Goal: Task Accomplishment & Management: Complete application form

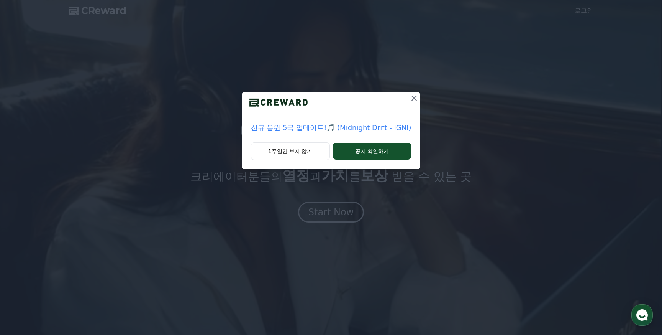
click at [412, 96] on icon at bounding box center [414, 97] width 5 height 5
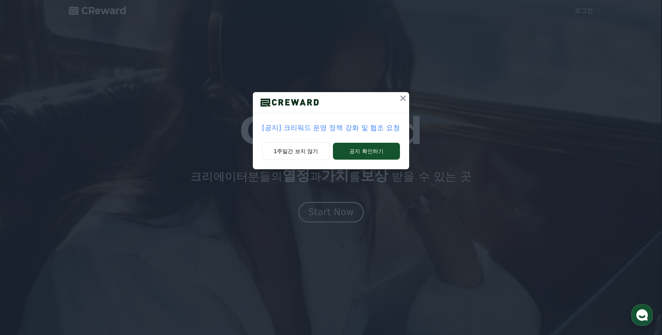
click at [399, 99] on icon at bounding box center [403, 98] width 9 height 9
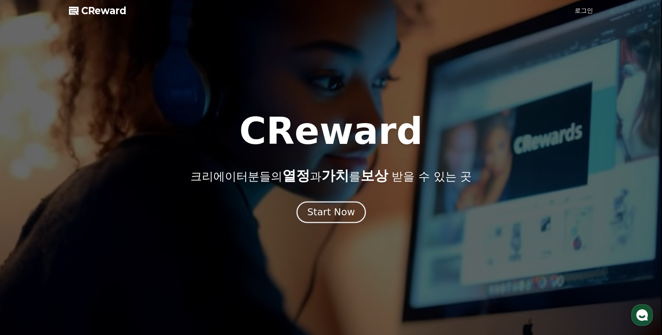
click at [341, 210] on div "Start Now" at bounding box center [331, 211] width 48 height 13
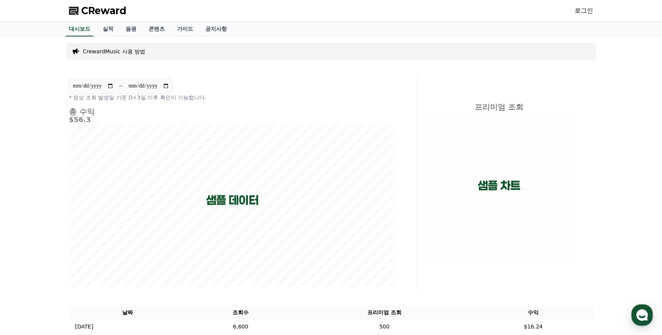
click at [581, 10] on link "로그인" at bounding box center [584, 10] width 18 height 9
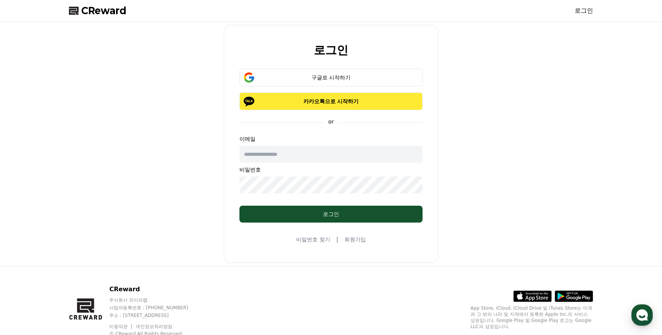
click at [374, 104] on p "카카오톡으로 시작하기" at bounding box center [331, 101] width 161 height 8
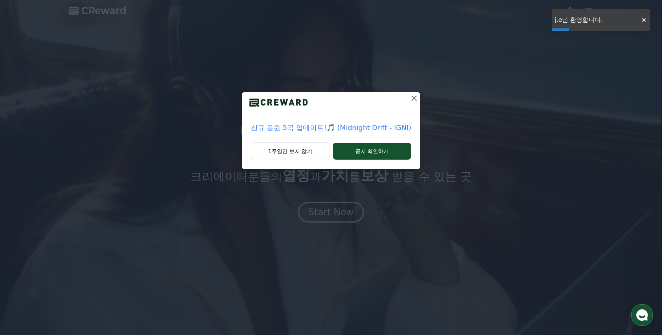
click at [410, 100] on icon at bounding box center [414, 98] width 9 height 9
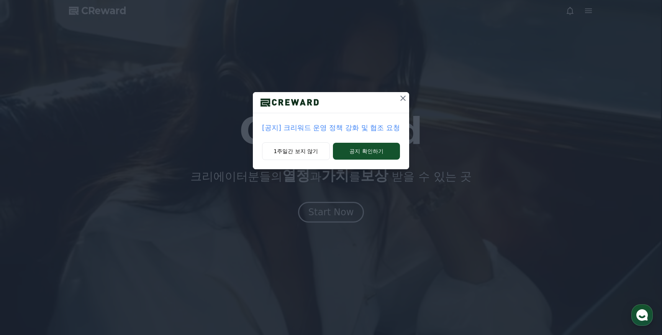
click at [403, 98] on icon at bounding box center [403, 98] width 9 height 9
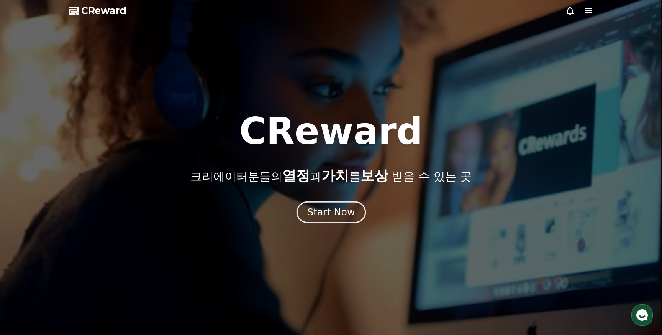
click at [344, 221] on button "Start Now" at bounding box center [330, 212] width 69 height 22
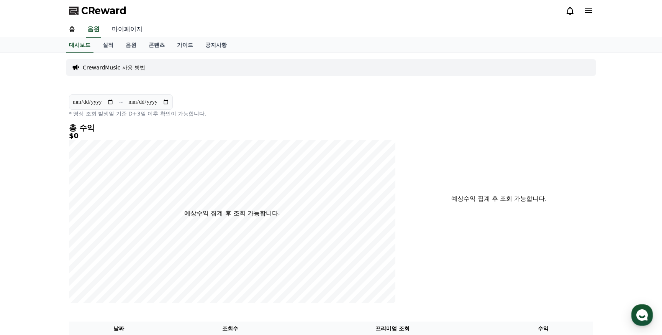
click at [128, 29] on link "마이페이지" at bounding box center [127, 29] width 43 height 16
select select "**********"
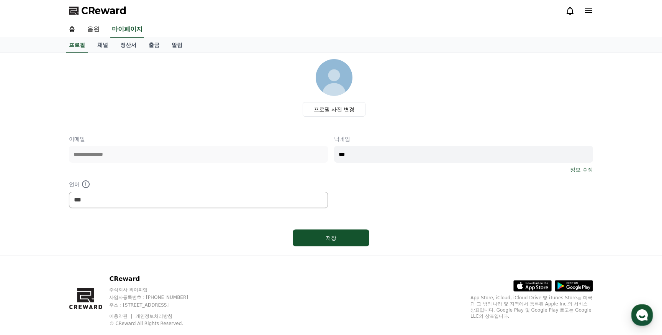
click at [597, 10] on div "CReward" at bounding box center [331, 10] width 537 height 21
click at [586, 15] on icon at bounding box center [588, 10] width 9 height 9
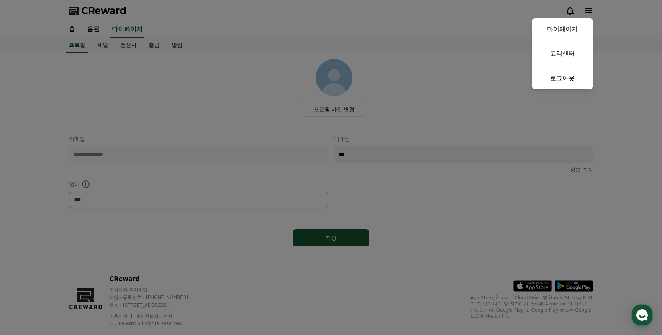
click at [467, 66] on button "close" at bounding box center [331, 167] width 662 height 335
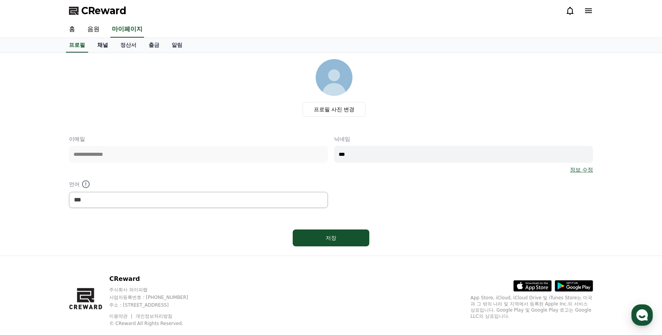
click at [100, 46] on link "채널" at bounding box center [102, 45] width 23 height 15
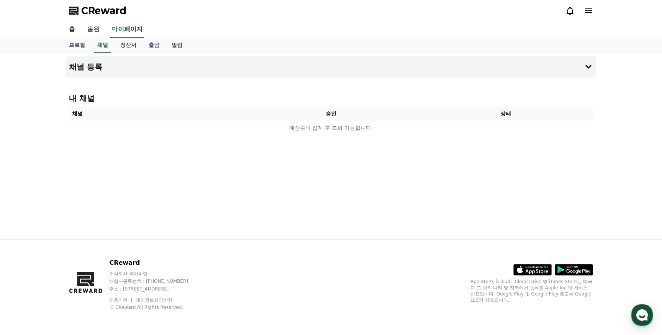
click at [125, 113] on th "채널" at bounding box center [156, 114] width 175 height 14
click at [357, 64] on button "채널 등록" at bounding box center [331, 66] width 530 height 21
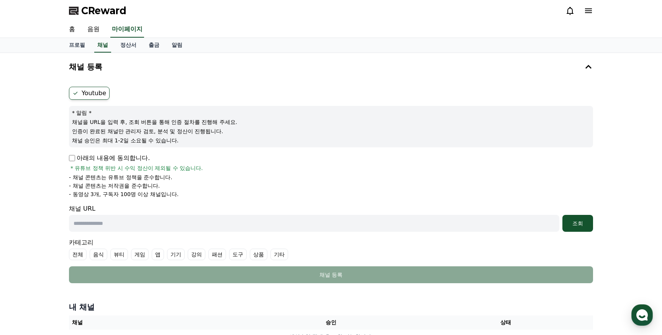
click at [110, 159] on p "아래의 내용에 동의합니다." at bounding box center [109, 157] width 81 height 9
click at [70, 152] on form "Youtube * 알림 * 채널을 URL을 입력 후, 조회 버튼을 통해 인증 절차를 진행해 주세요. 인증이 완료된 채널만 관리자 검토, 분석 …" at bounding box center [331, 185] width 524 height 196
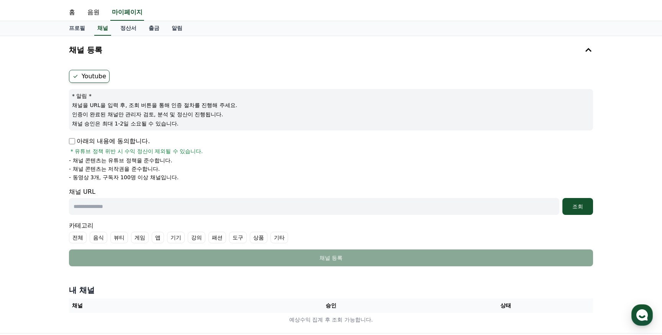
click at [96, 204] on input "text" at bounding box center [314, 206] width 491 height 17
click at [160, 207] on input "text" at bounding box center [314, 206] width 491 height 17
paste input "**********"
type input "**********"
click at [570, 200] on button "조회" at bounding box center [578, 206] width 31 height 17
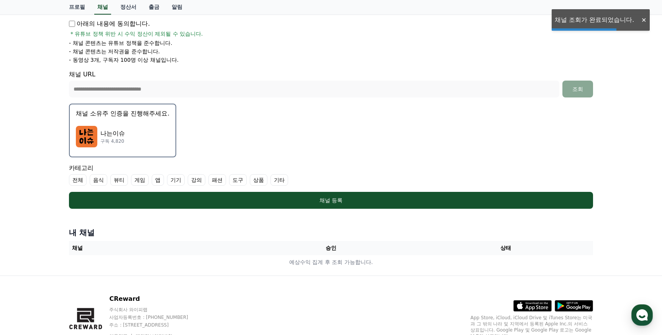
scroll to position [136, 0]
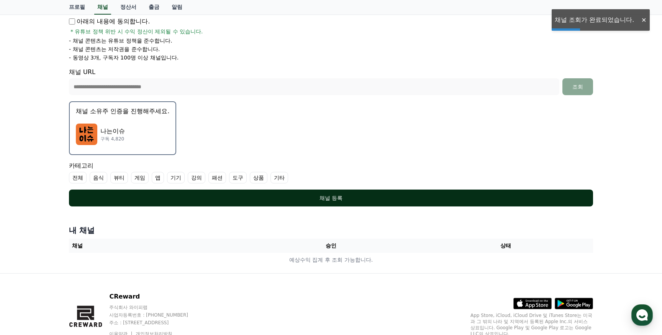
click at [356, 197] on div "채널 등록" at bounding box center [331, 198] width 494 height 8
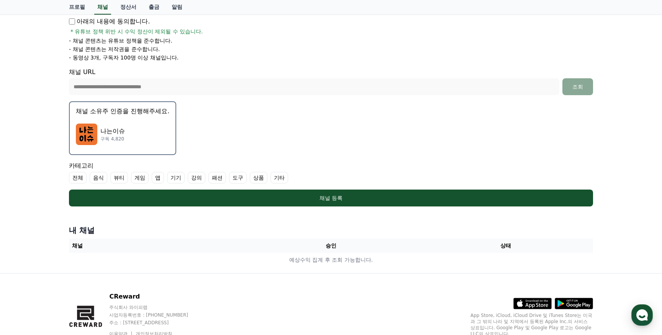
click at [271, 175] on label "기타" at bounding box center [280, 177] width 18 height 11
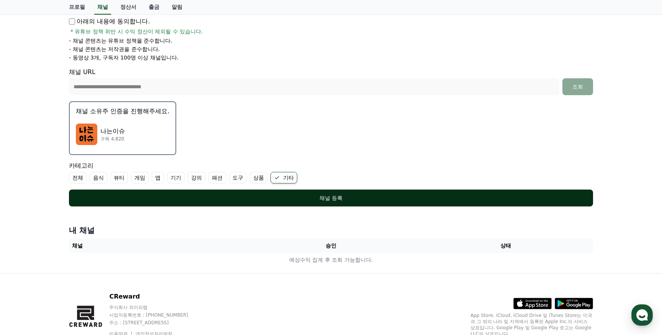
click at [257, 203] on button "채널 등록" at bounding box center [331, 197] width 524 height 17
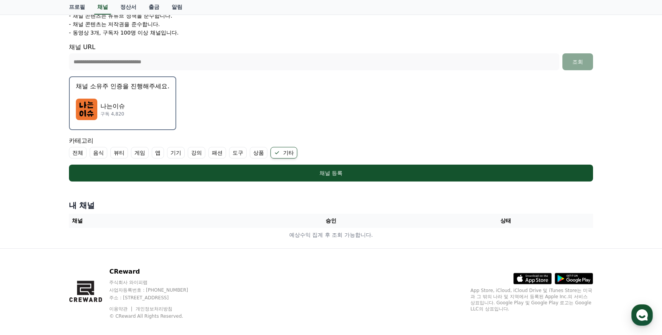
scroll to position [170, 0]
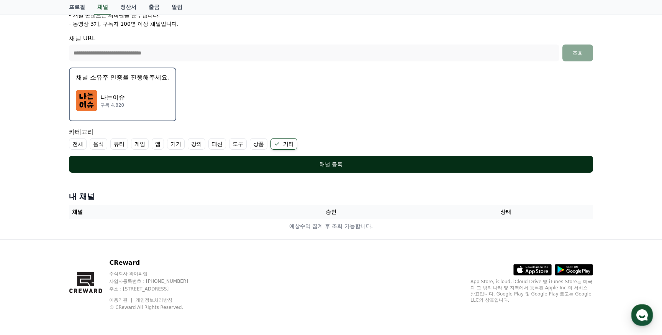
click at [356, 163] on div "채널 등록" at bounding box center [331, 164] width 494 height 8
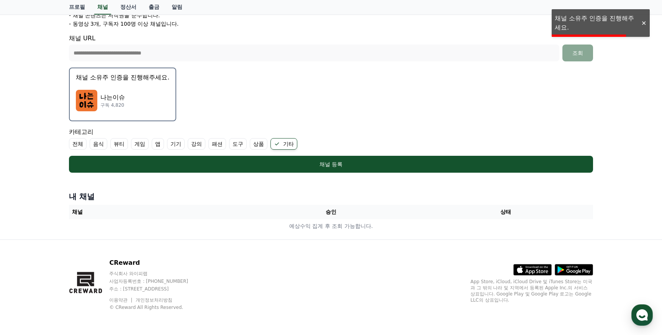
click at [579, 19] on ul "- 채널 콘텐츠는 유튜브 정책을 준수합니다. - 채널 콘텐츠는 저작권을 준수합니다. - 동영상 3개, 구독자 100명 이상 채널입니다." at bounding box center [331, 15] width 524 height 25
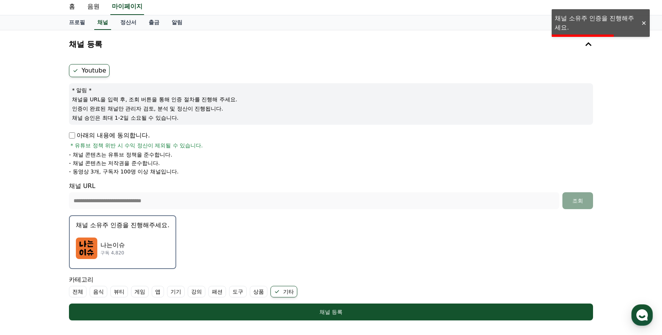
scroll to position [0, 0]
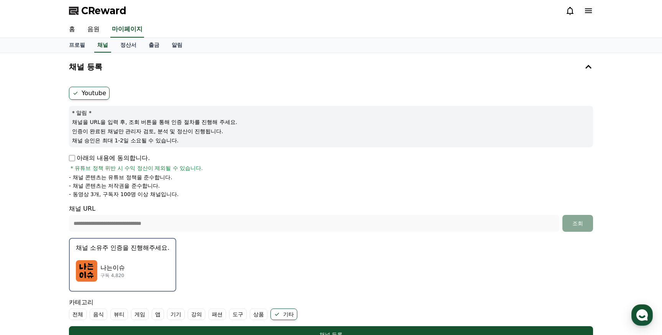
click at [117, 263] on p "나는이슈" at bounding box center [112, 267] width 25 height 9
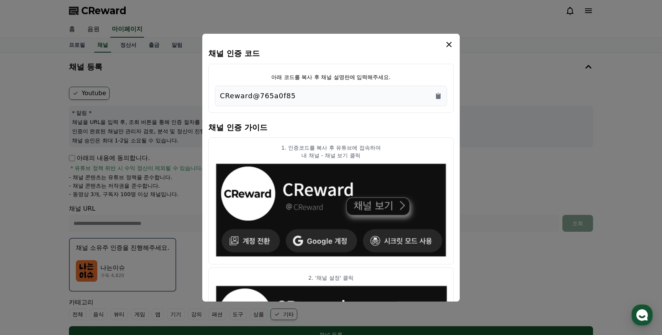
click at [286, 100] on p "CReward@765a0f85" at bounding box center [258, 95] width 76 height 11
click at [439, 97] on icon "Copy to clipboard" at bounding box center [438, 96] width 5 height 6
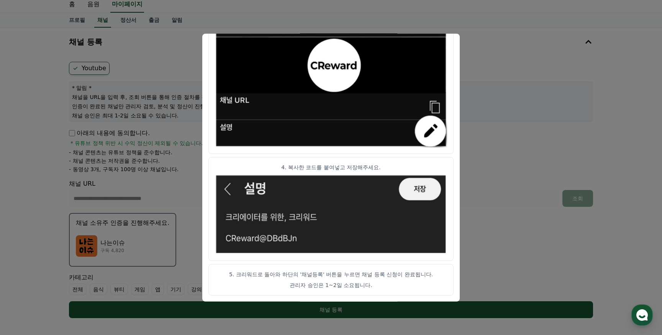
scroll to position [23, 0]
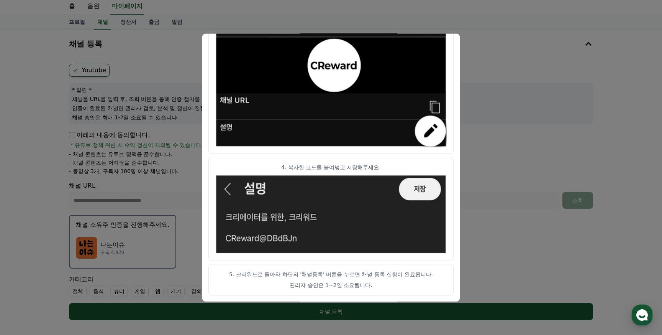
click at [509, 132] on button "close modal" at bounding box center [331, 167] width 662 height 335
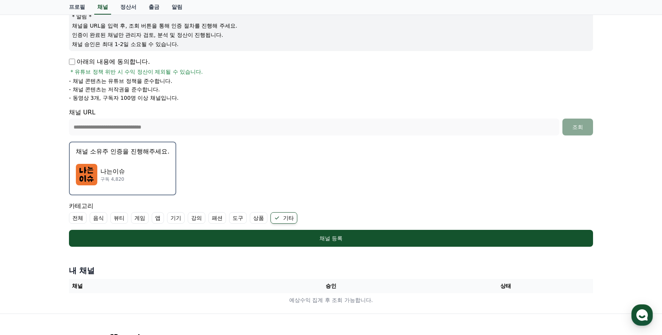
scroll to position [98, 0]
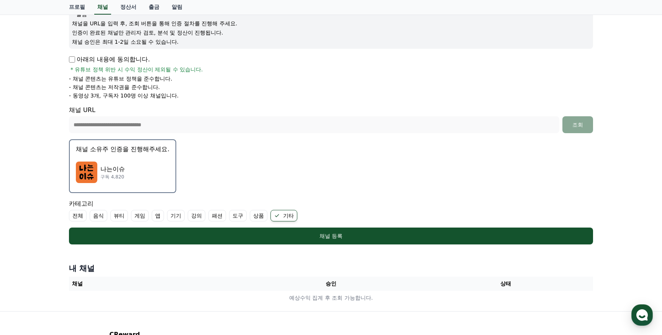
click at [342, 246] on div "**********" at bounding box center [331, 116] width 530 height 262
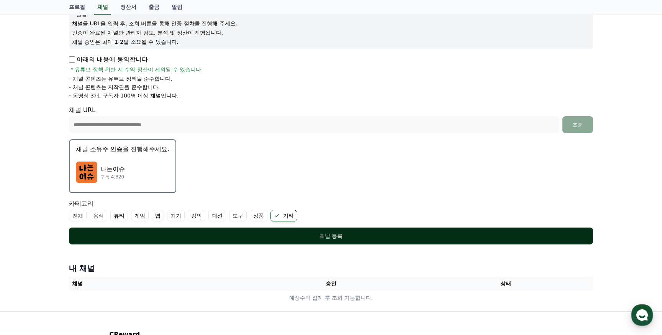
click at [338, 240] on button "채널 등록" at bounding box center [331, 235] width 524 height 17
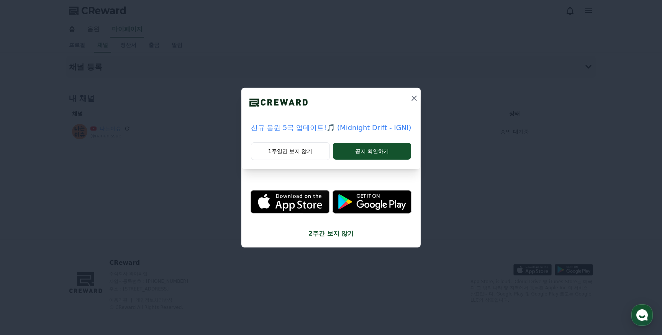
click at [410, 98] on icon at bounding box center [414, 98] width 9 height 9
click at [402, 98] on icon at bounding box center [402, 97] width 5 height 5
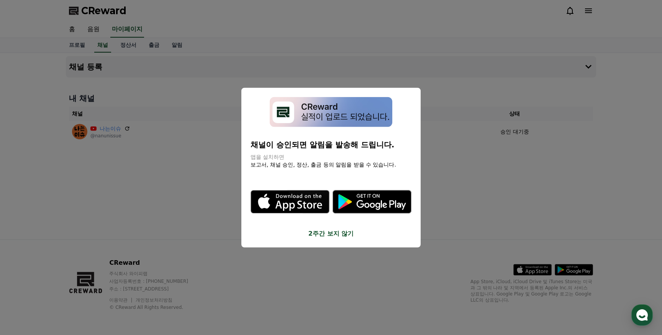
click at [342, 231] on button "2주간 보지 않기" at bounding box center [331, 233] width 161 height 9
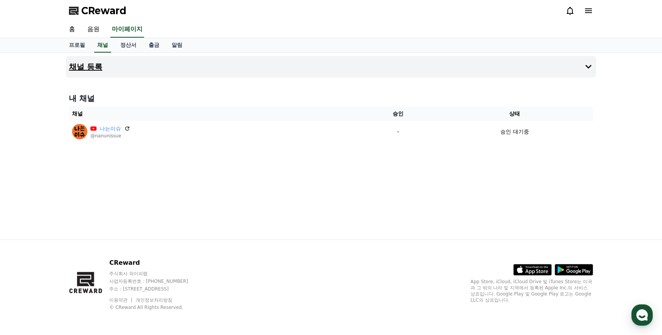
click at [201, 69] on button "채널 등록" at bounding box center [331, 66] width 530 height 21
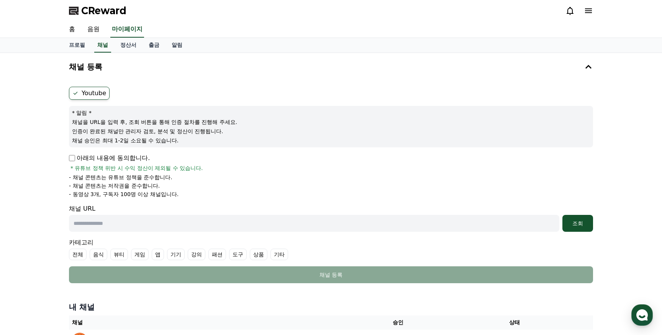
click at [95, 161] on p "아래의 내용에 동의합니다." at bounding box center [109, 157] width 81 height 9
click at [101, 228] on input "text" at bounding box center [314, 223] width 491 height 17
paste input "**********"
type input "**********"
click at [590, 223] on button "조회" at bounding box center [578, 223] width 31 height 17
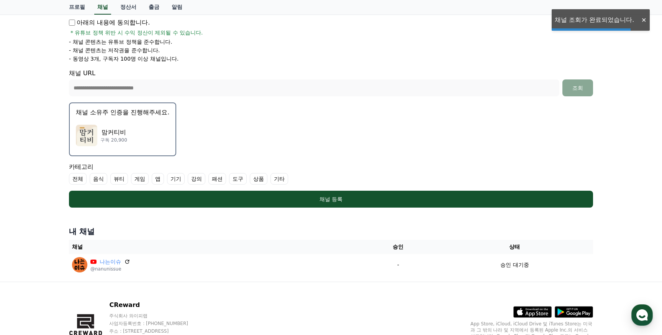
scroll to position [177, 0]
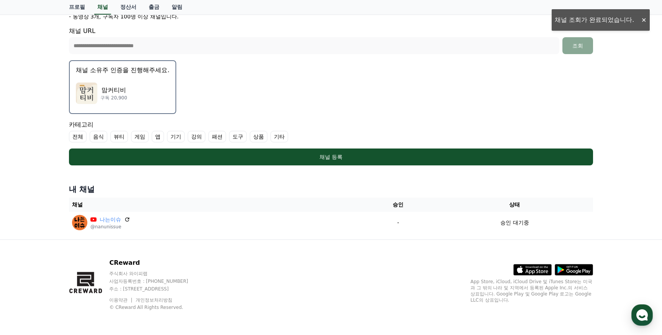
click at [149, 91] on div "맘커티비 구독 20,900" at bounding box center [123, 93] width 94 height 31
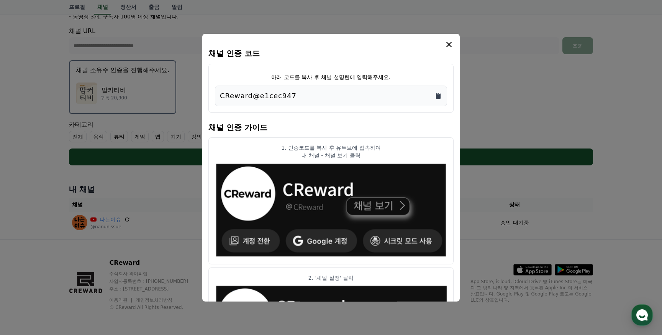
click at [437, 97] on icon "Copy to clipboard" at bounding box center [438, 96] width 5 height 6
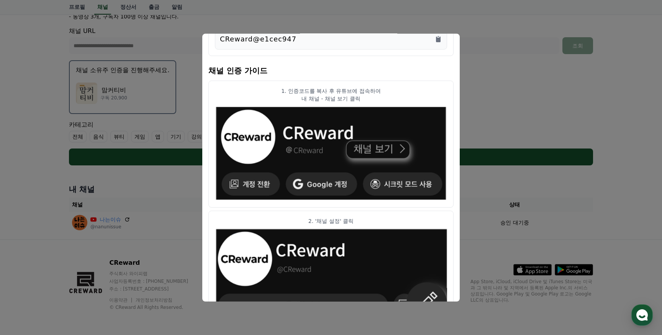
scroll to position [0, 0]
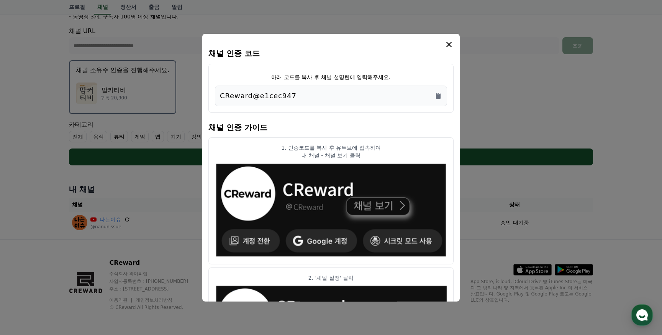
click at [448, 43] on icon "modal" at bounding box center [448, 43] width 5 height 5
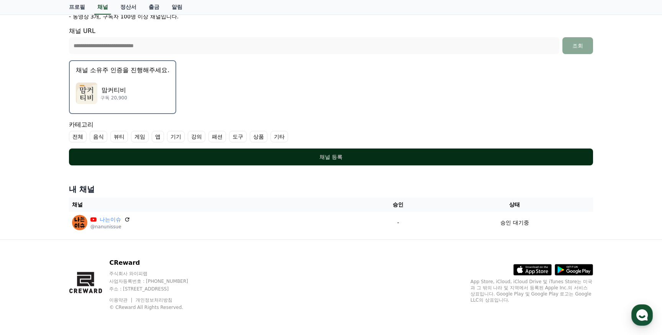
click at [438, 158] on div "채널 등록" at bounding box center [331, 157] width 494 height 8
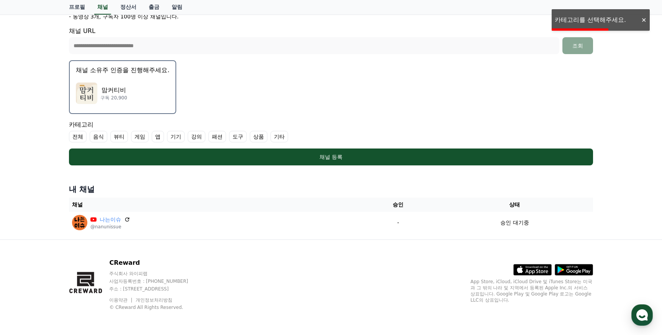
click at [271, 135] on label "기타" at bounding box center [280, 136] width 18 height 11
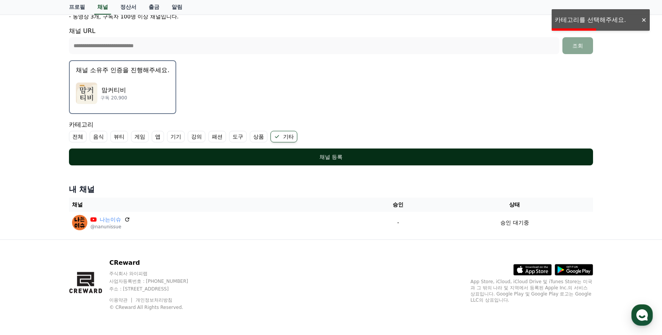
click at [295, 156] on div "채널 등록" at bounding box center [331, 157] width 494 height 8
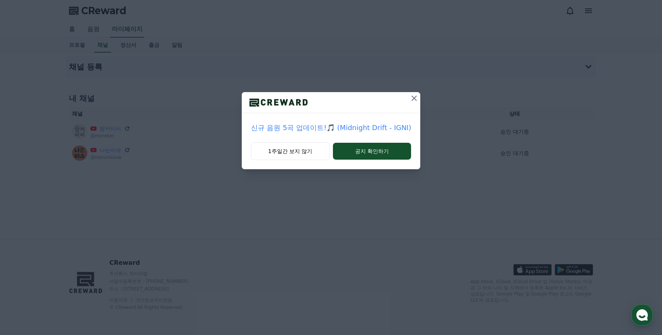
click at [410, 99] on icon at bounding box center [414, 98] width 9 height 9
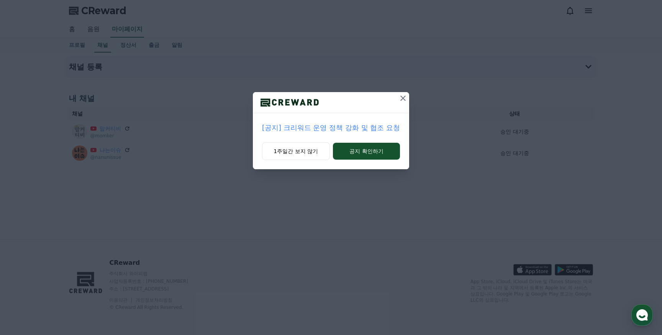
click at [402, 98] on icon at bounding box center [402, 97] width 5 height 5
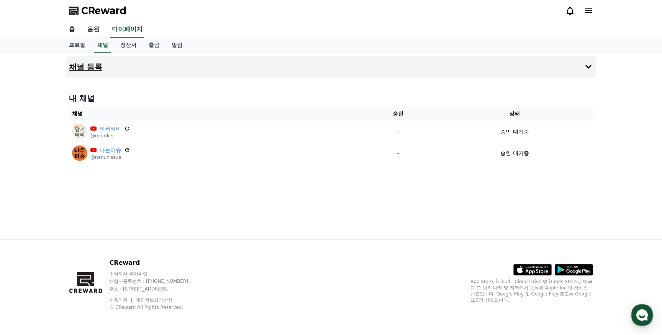
click at [339, 67] on button "채널 등록" at bounding box center [331, 66] width 530 height 21
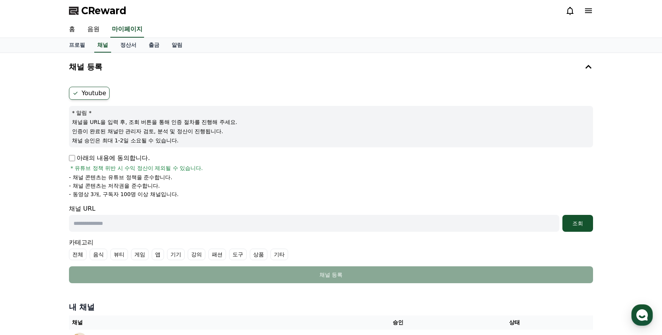
click at [137, 154] on p "아래의 내용에 동의합니다." at bounding box center [109, 157] width 81 height 9
click at [114, 162] on p "아래의 내용에 동의합니다." at bounding box center [109, 157] width 81 height 9
click at [131, 158] on p "아래의 내용에 동의합니다." at bounding box center [109, 157] width 81 height 9
click at [130, 220] on input "text" at bounding box center [314, 223] width 491 height 17
paste input "**********"
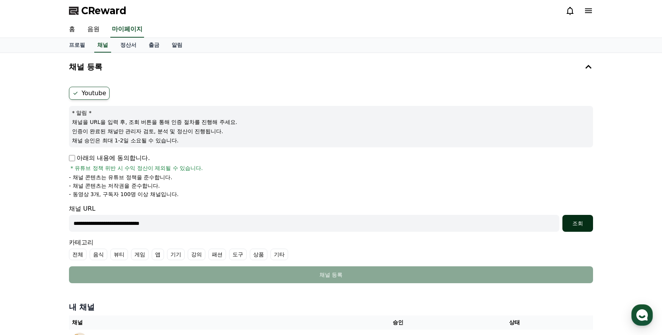
type input "**********"
click at [573, 218] on button "조회" at bounding box center [578, 223] width 31 height 17
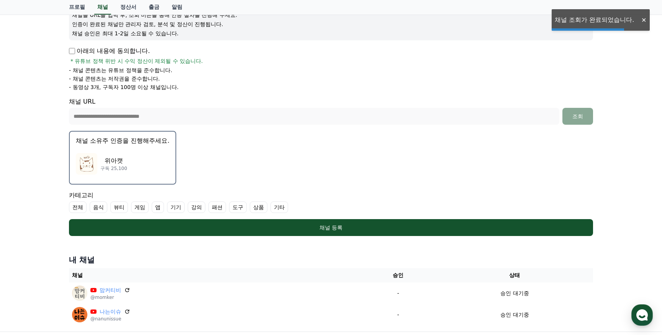
scroll to position [111, 0]
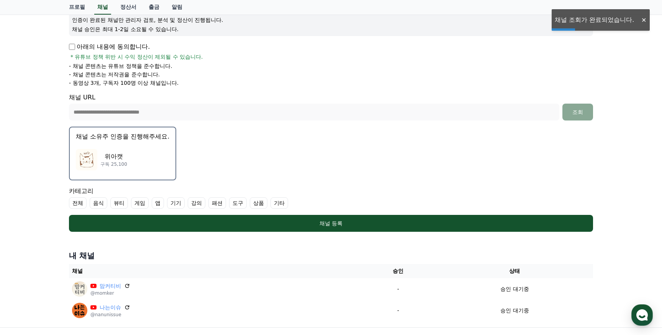
click at [142, 155] on div "위아캣 구독 25,100" at bounding box center [123, 159] width 94 height 31
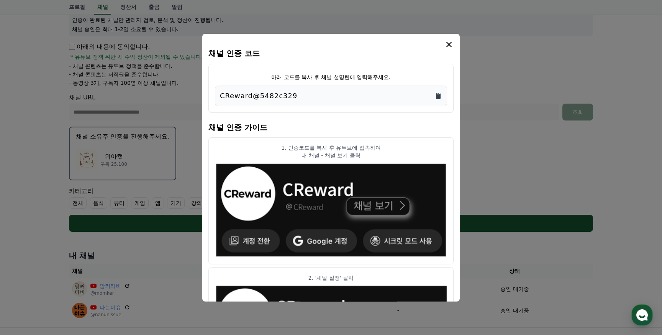
click at [440, 94] on icon "Copy to clipboard" at bounding box center [438, 96] width 5 height 6
click at [448, 43] on icon "modal" at bounding box center [448, 43] width 5 height 5
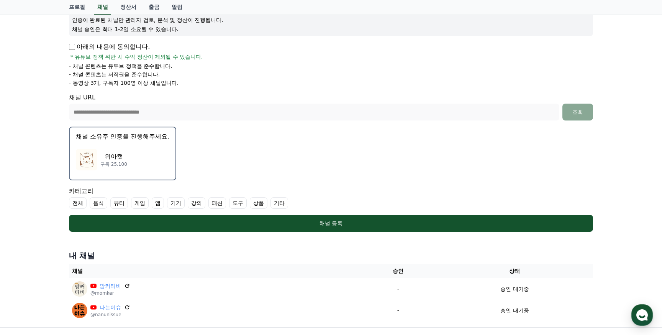
click at [271, 201] on label "기타" at bounding box center [280, 202] width 18 height 11
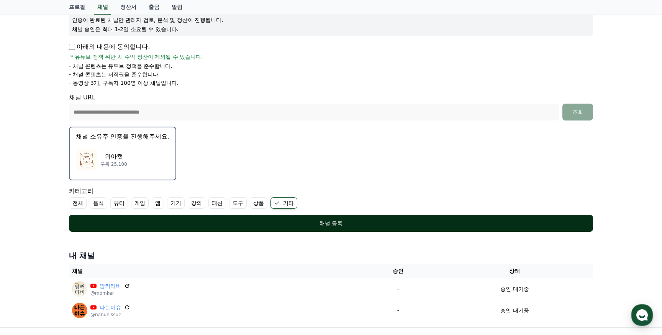
click at [283, 223] on div "채널 등록" at bounding box center [331, 223] width 494 height 8
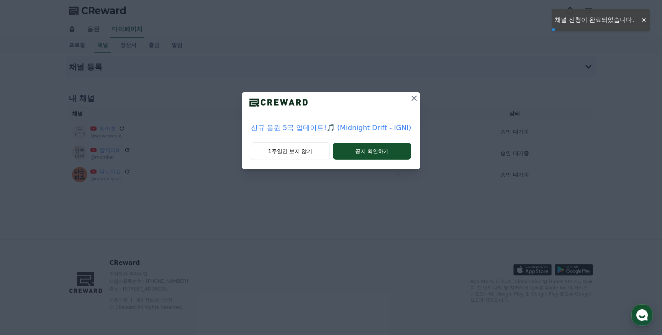
click at [410, 101] on icon at bounding box center [414, 98] width 9 height 9
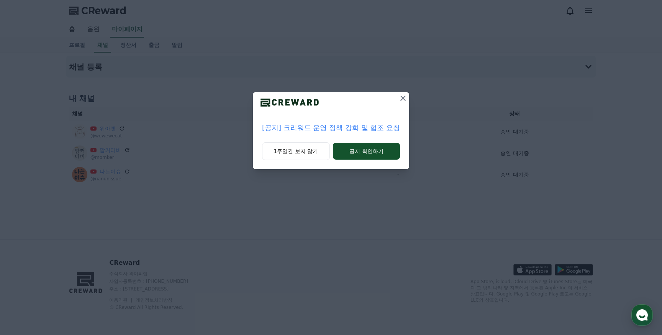
click at [401, 98] on icon at bounding box center [402, 97] width 5 height 5
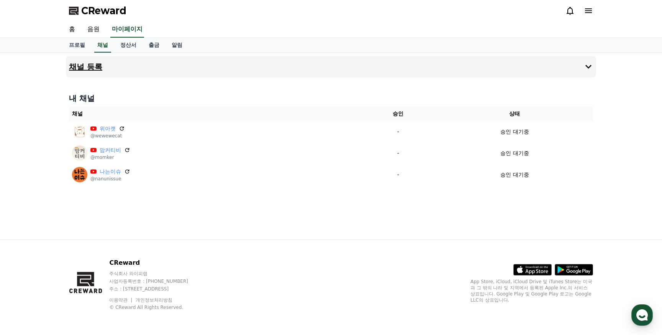
click at [164, 60] on button "채널 등록" at bounding box center [331, 66] width 530 height 21
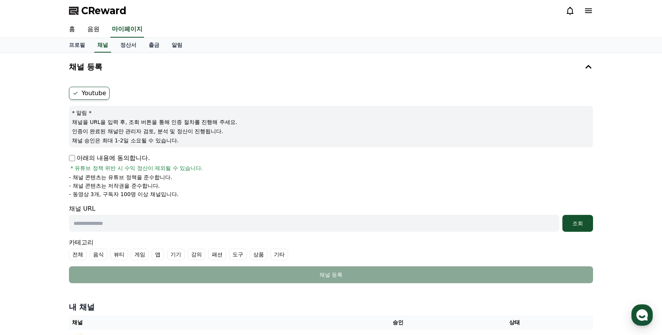
click at [105, 221] on input "text" at bounding box center [314, 223] width 491 height 17
paste input "**********"
type input "**********"
click at [271, 253] on label "기타" at bounding box center [280, 253] width 18 height 11
click at [573, 223] on div "조회" at bounding box center [578, 223] width 25 height 8
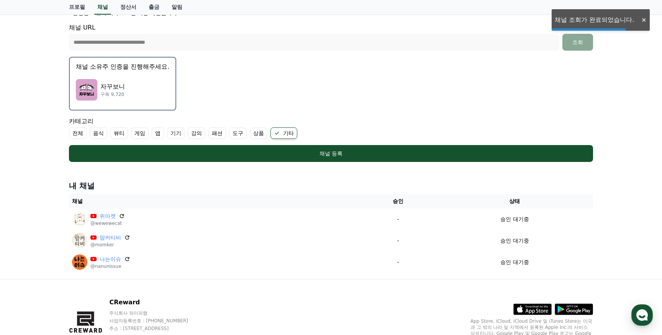
scroll to position [220, 0]
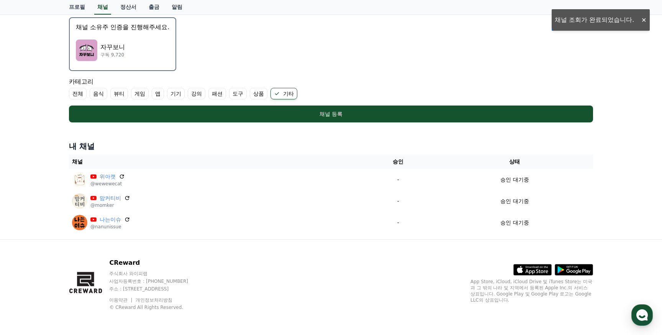
click at [142, 53] on div "자꾸보니 구독 9,720" at bounding box center [123, 50] width 94 height 31
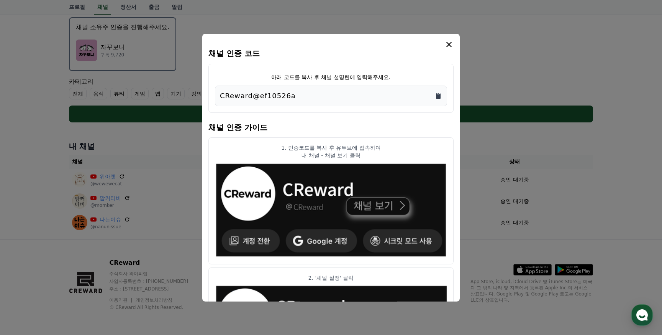
click at [439, 97] on icon "Copy to clipboard" at bounding box center [438, 96] width 5 height 6
click at [448, 46] on icon "modal" at bounding box center [448, 43] width 5 height 5
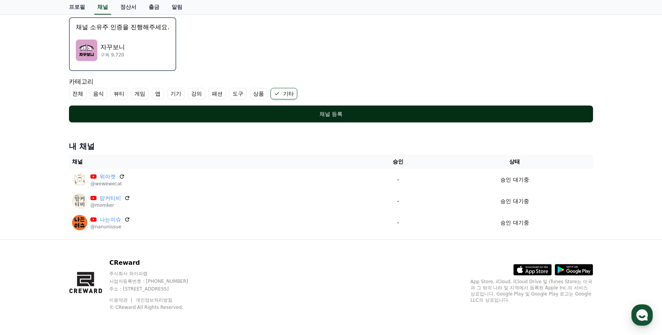
click at [352, 111] on div "채널 등록" at bounding box center [331, 114] width 494 height 8
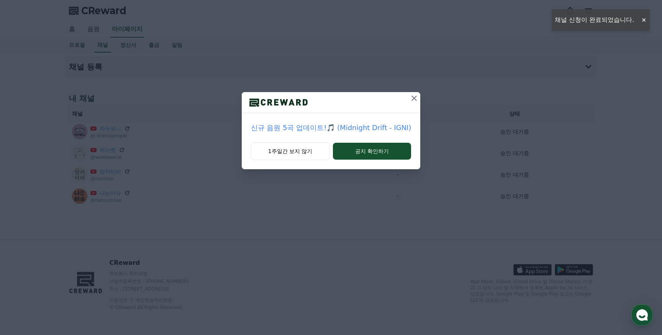
click at [410, 96] on icon at bounding box center [414, 98] width 9 height 9
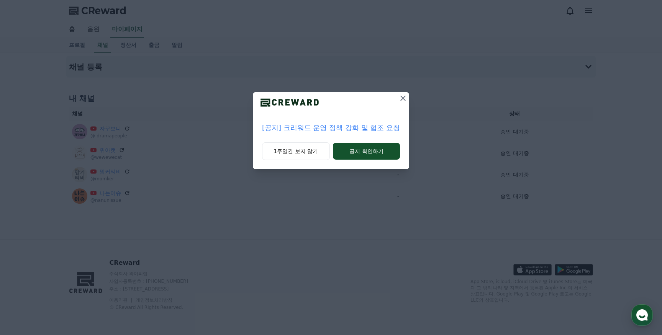
click at [405, 96] on icon at bounding box center [403, 98] width 9 height 9
